Goal: Task Accomplishment & Management: Complete application form

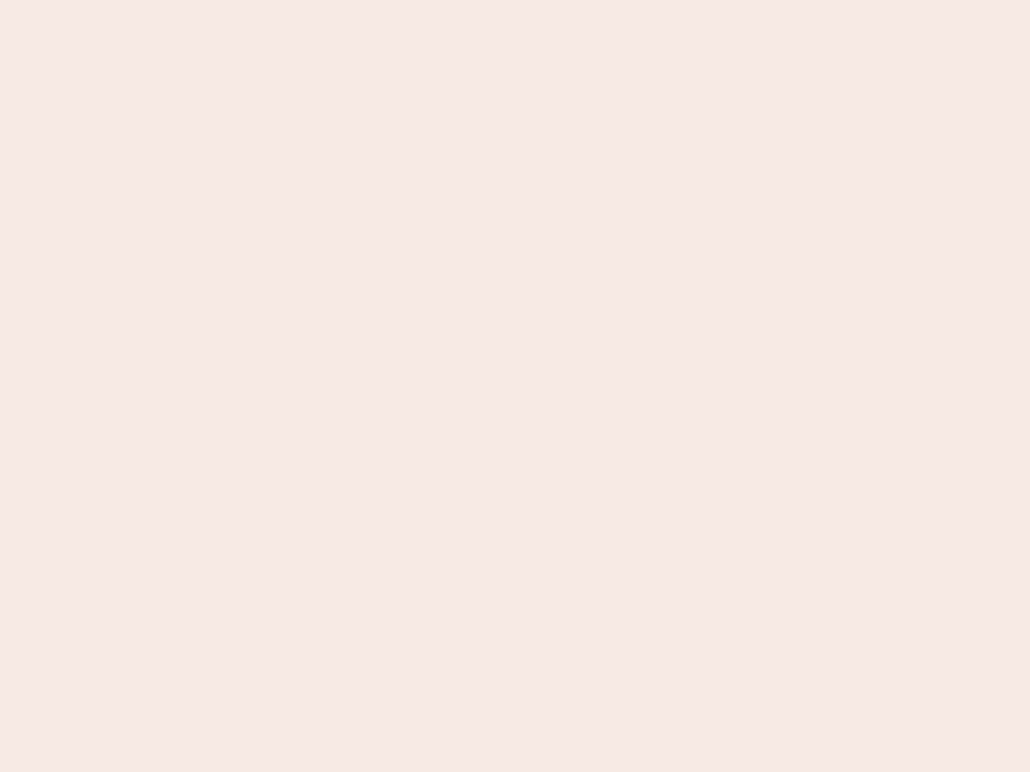
click at [515, 386] on nb-app "Almost there Thank you for registering for Newbook. Your account is under revie…" at bounding box center [515, 386] width 1030 height 772
click at [515, 0] on nb-app "Almost there Thank you for registering for Newbook. Your account is under revie…" at bounding box center [515, 386] width 1030 height 772
click at [550, 0] on nb-app "Almost there Thank you for registering for Newbook. Your account is under revie…" at bounding box center [515, 386] width 1030 height 772
click at [515, 386] on nb-app "Almost there Thank you for registering for Newbook. Your account is under revie…" at bounding box center [515, 386] width 1030 height 772
click at [515, 0] on nb-app "Almost there Thank you for registering for Newbook. Your account is under revie…" at bounding box center [515, 386] width 1030 height 772
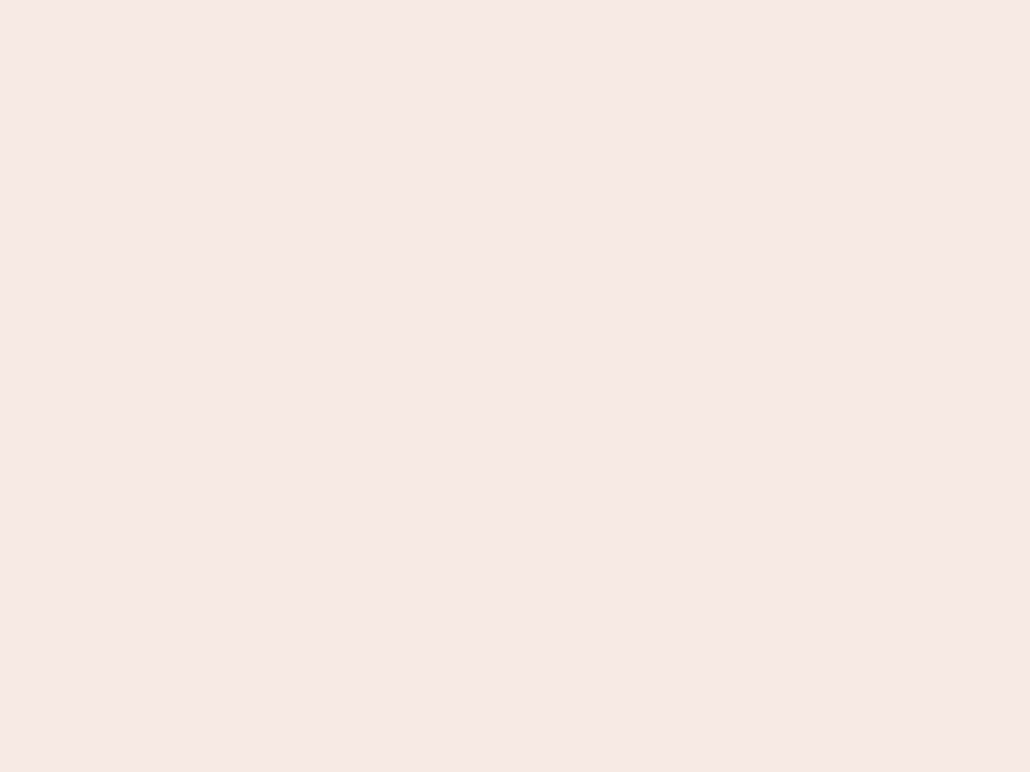
click at [360, 0] on nb-app "Almost there Thank you for registering for Newbook. Your account is under revie…" at bounding box center [515, 386] width 1030 height 772
click at [515, 386] on nb-app "Almost there Thank you for registering for Newbook. Your account is under revie…" at bounding box center [515, 386] width 1030 height 772
click at [515, 0] on nb-app "Almost there Thank you for registering for Newbook. Your account is under revie…" at bounding box center [515, 386] width 1030 height 772
click at [360, 0] on nb-app "Almost there Thank you for registering for Newbook. Your account is under revie…" at bounding box center [515, 386] width 1030 height 772
click at [515, 386] on nb-app "Almost there Thank you for registering for Newbook. Your account is under revie…" at bounding box center [515, 386] width 1030 height 772
